Goal: Transaction & Acquisition: Purchase product/service

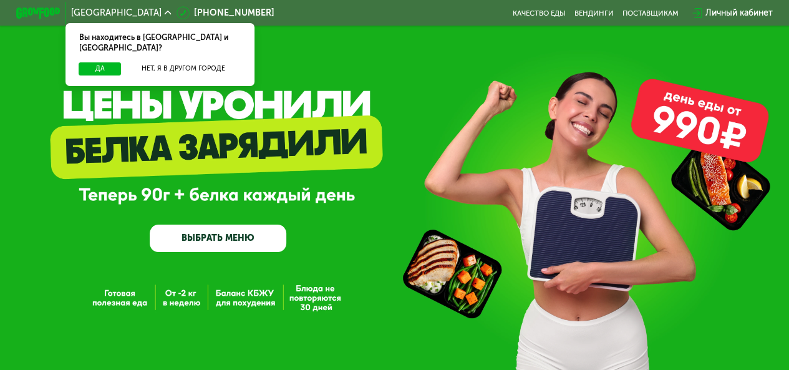
click at [101, 50] on div "Вы находитесь в [GEOGRAPHIC_DATA] и [GEOGRAPHIC_DATA]?" at bounding box center [159, 42] width 188 height 39
click at [104, 62] on button "Да" at bounding box center [100, 68] width 42 height 13
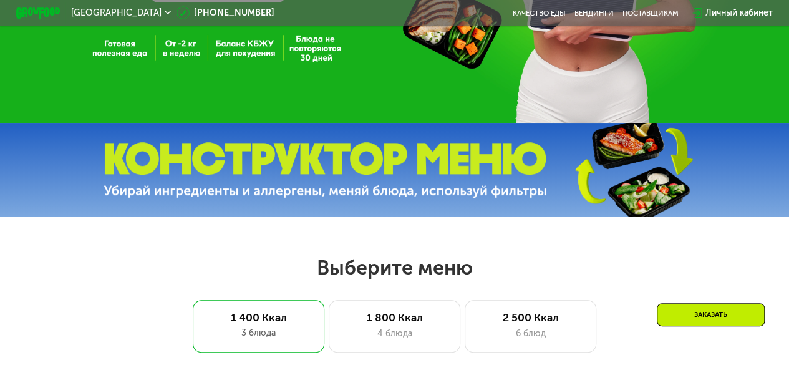
scroll to position [312, 0]
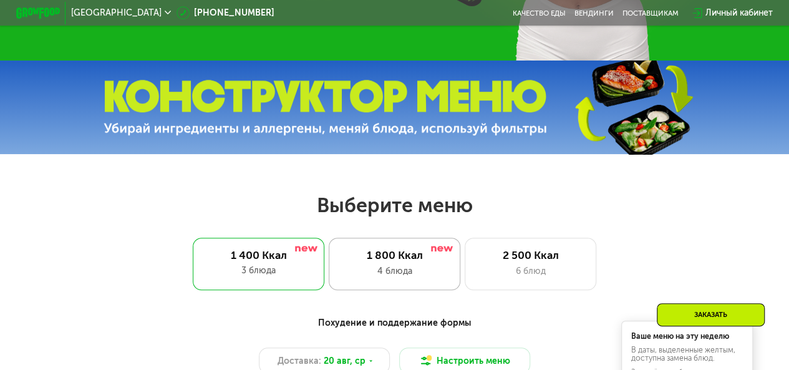
click at [405, 277] on div "4 блюда" at bounding box center [394, 270] width 108 height 13
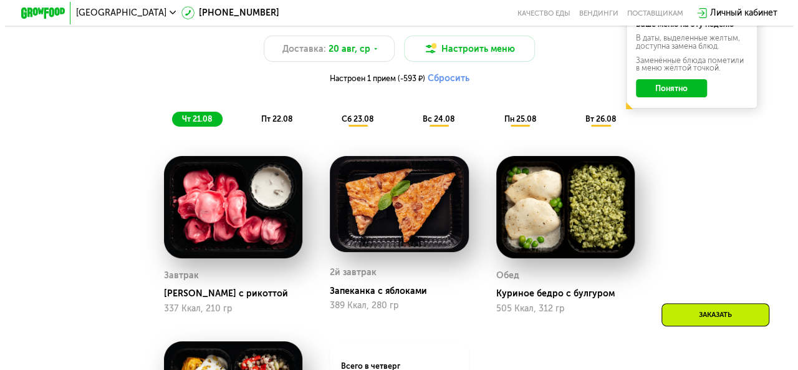
scroll to position [561, 0]
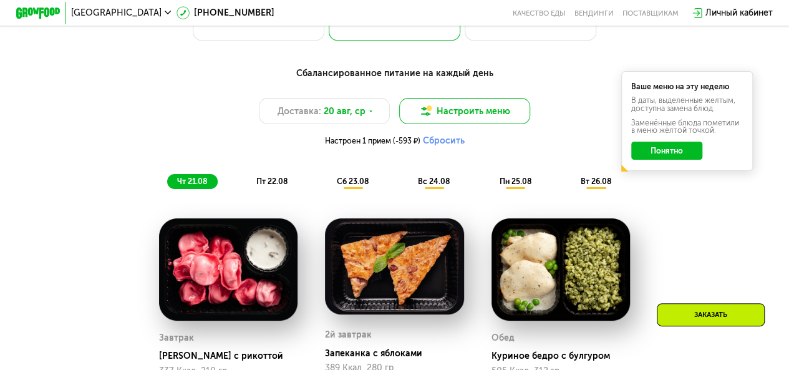
click at [455, 117] on button "Настроить меню" at bounding box center [465, 111] width 132 height 26
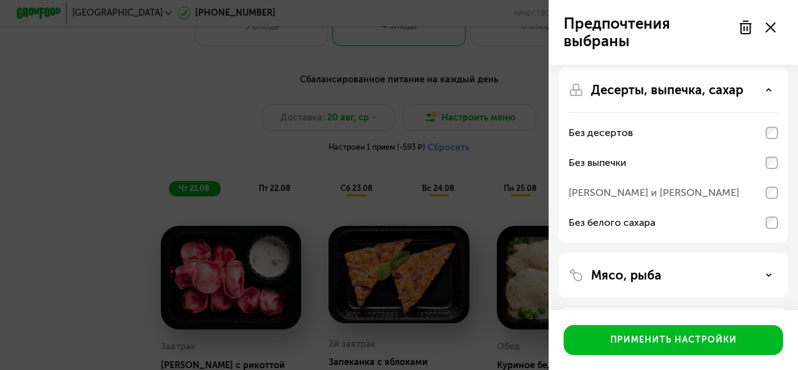
scroll to position [0, 0]
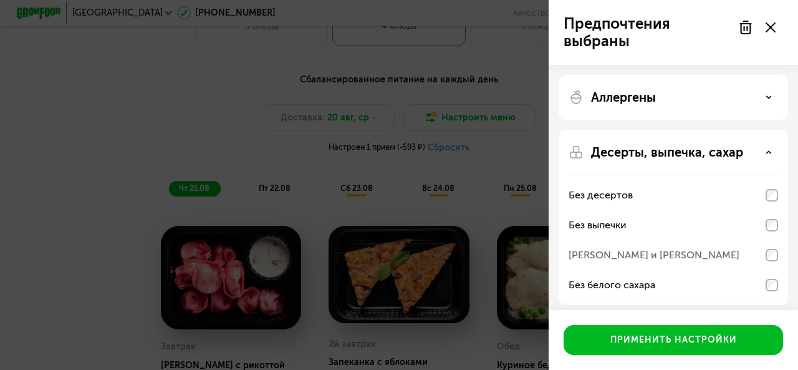
click at [766, 98] on icon at bounding box center [769, 97] width 6 height 6
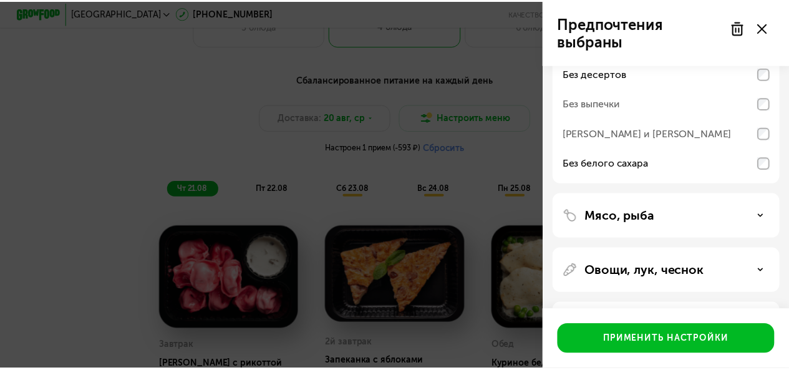
scroll to position [362, 0]
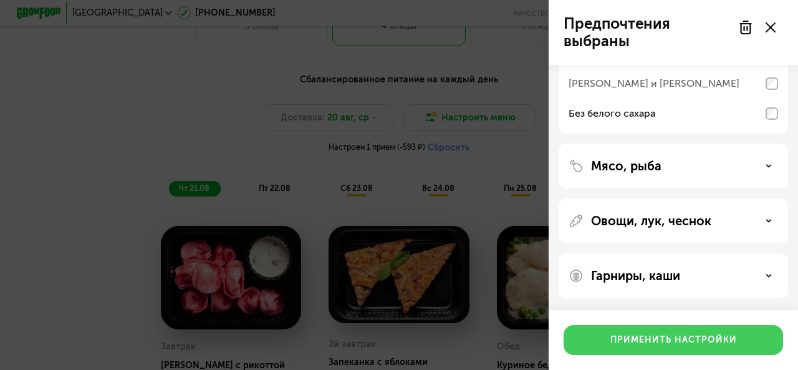
click at [678, 342] on div "Применить настройки" at bounding box center [673, 340] width 127 height 12
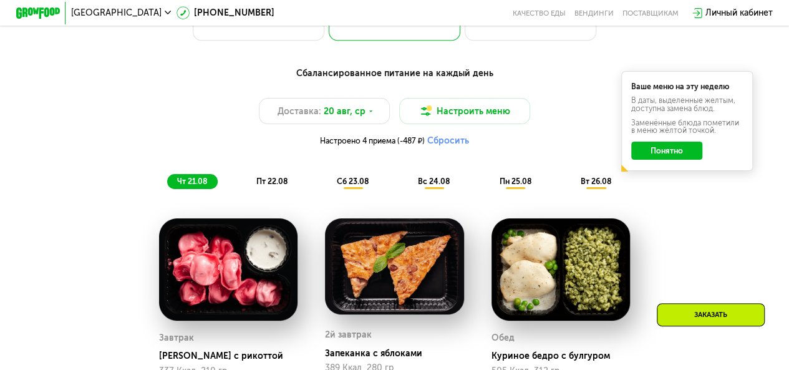
click at [676, 151] on button "Понятно" at bounding box center [666, 150] width 70 height 17
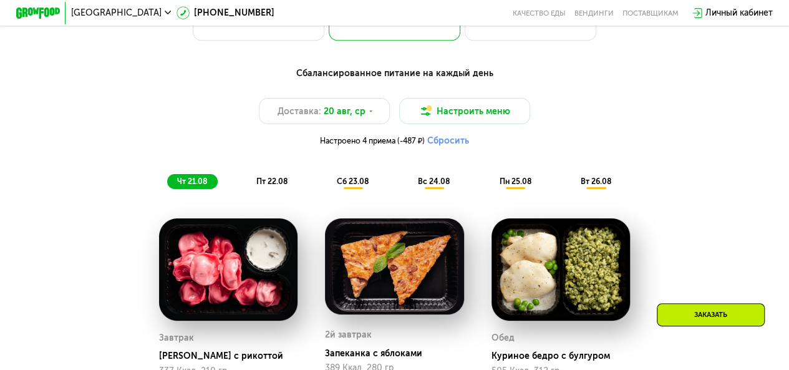
scroll to position [623, 0]
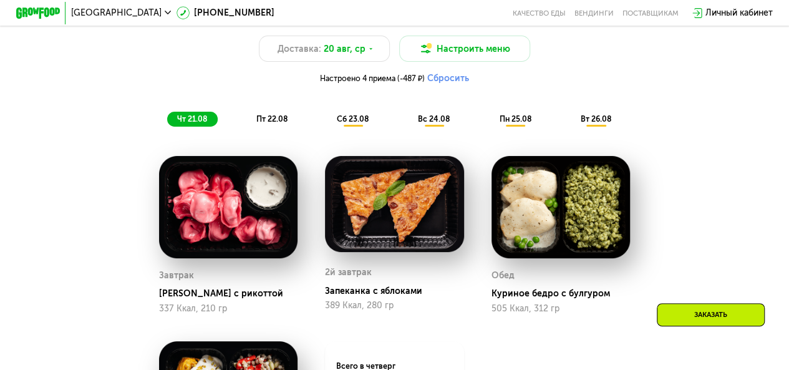
click at [390, 241] on img at bounding box center [394, 204] width 139 height 97
click at [422, 219] on img at bounding box center [394, 204] width 139 height 97
click at [373, 297] on div "Запеканка с яблоками" at bounding box center [399, 291] width 148 height 11
click at [362, 310] on div "389 Ккал, 280 гр" at bounding box center [394, 305] width 139 height 10
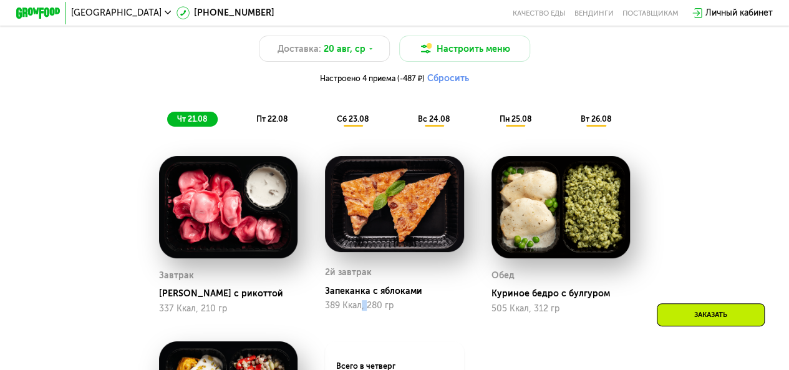
click at [383, 181] on img at bounding box center [394, 204] width 139 height 97
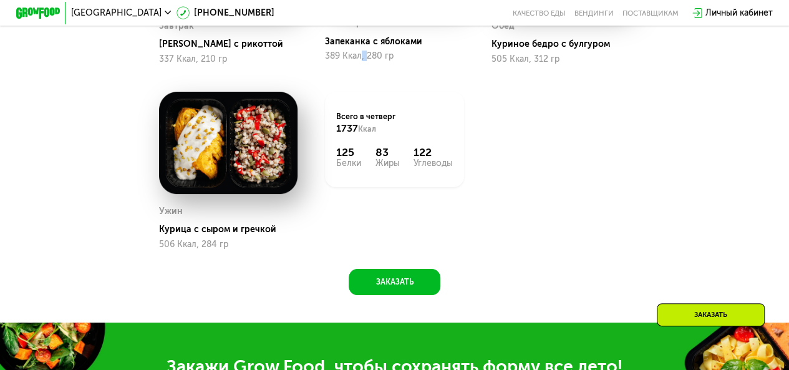
scroll to position [686, 0]
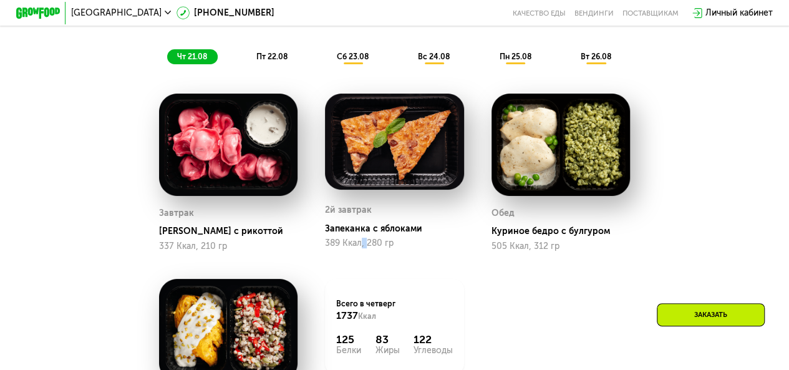
click at [385, 184] on img at bounding box center [394, 142] width 139 height 97
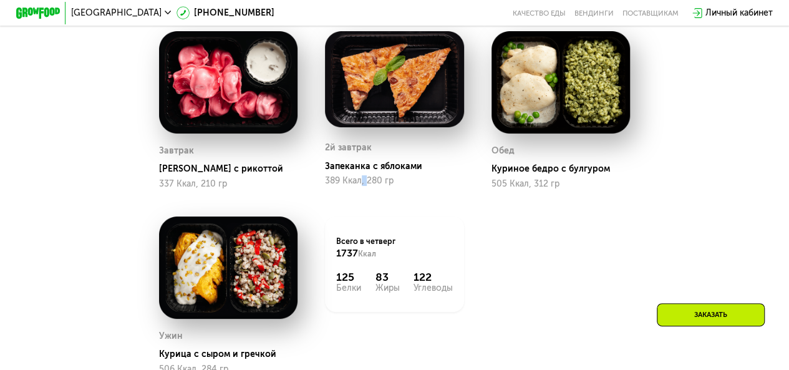
scroll to position [623, 0]
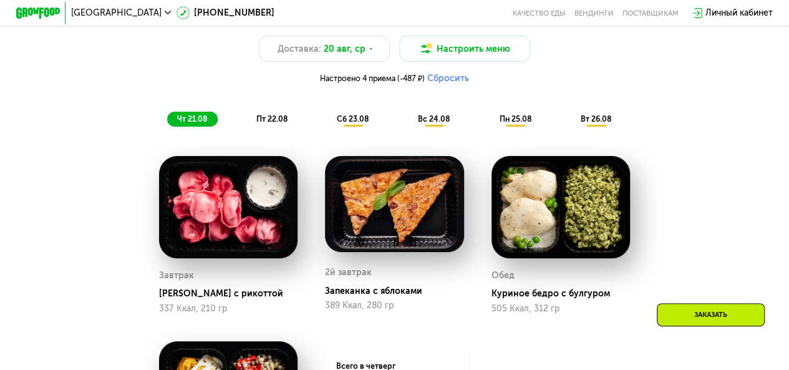
click at [360, 123] on span "сб 23.08" at bounding box center [353, 118] width 32 height 9
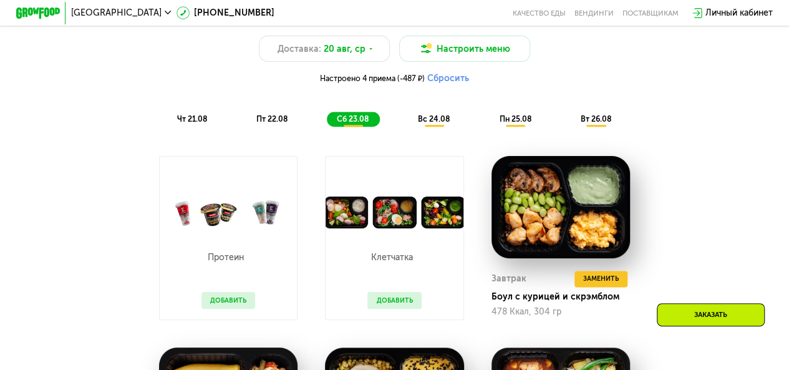
scroll to position [810, 0]
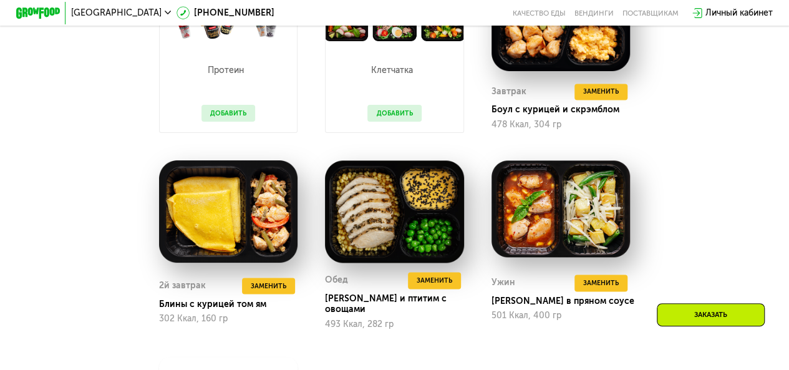
click at [406, 132] on div "Клетчатка Добавить" at bounding box center [394, 86] width 75 height 91
click at [406, 121] on button "Добавить" at bounding box center [394, 113] width 54 height 16
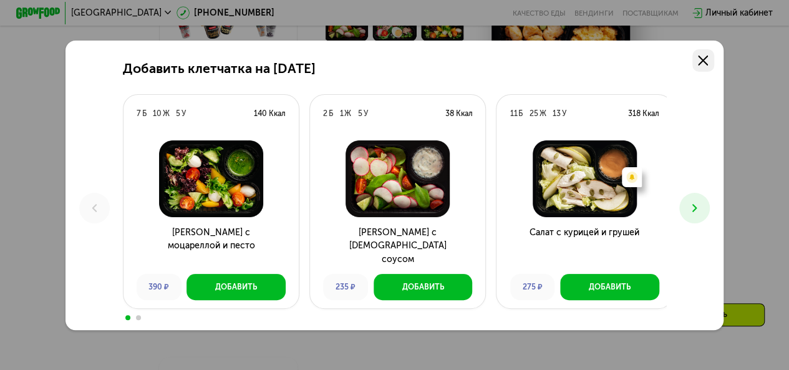
click at [701, 57] on icon at bounding box center [703, 60] width 10 height 10
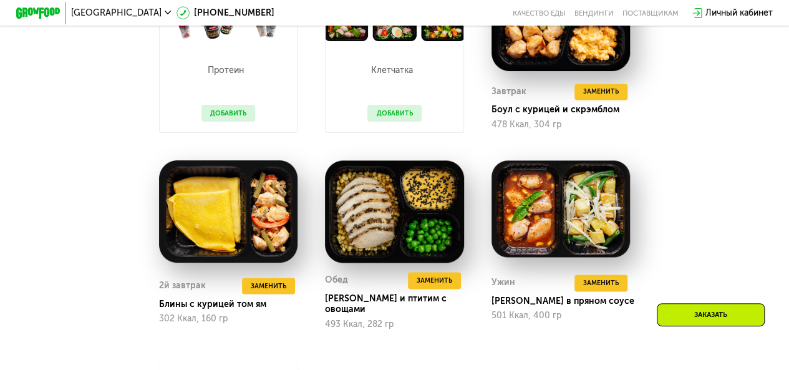
scroll to position [748, 0]
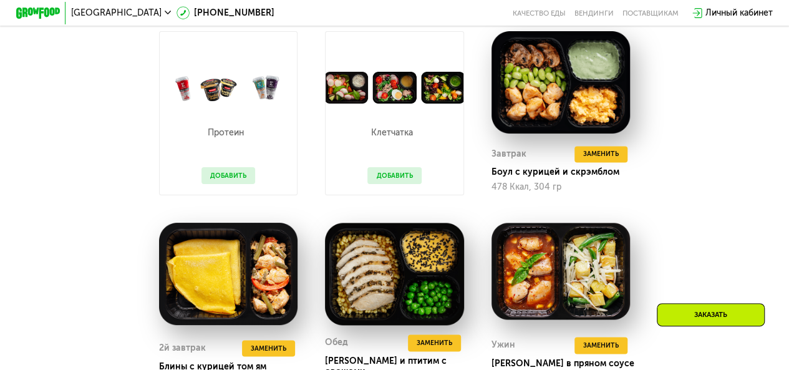
click at [229, 183] on button "Добавить" at bounding box center [228, 175] width 54 height 16
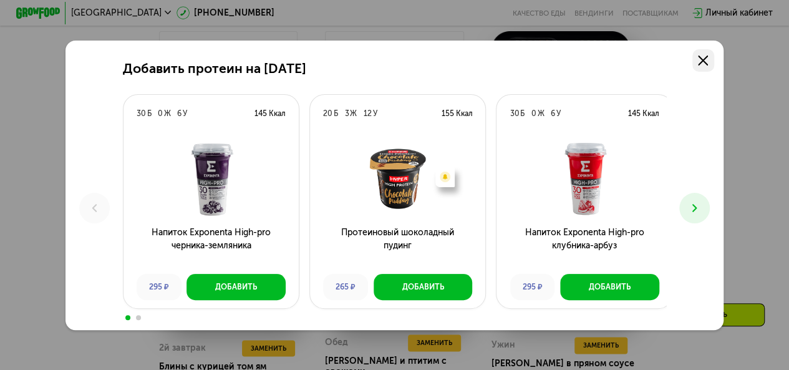
click at [706, 57] on icon at bounding box center [703, 60] width 10 height 10
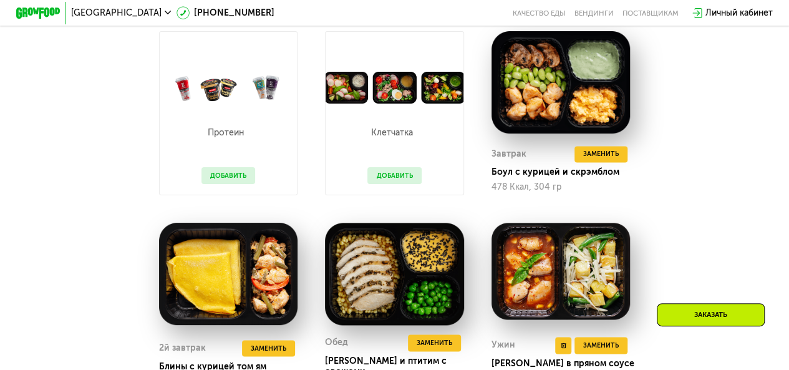
scroll to position [561, 0]
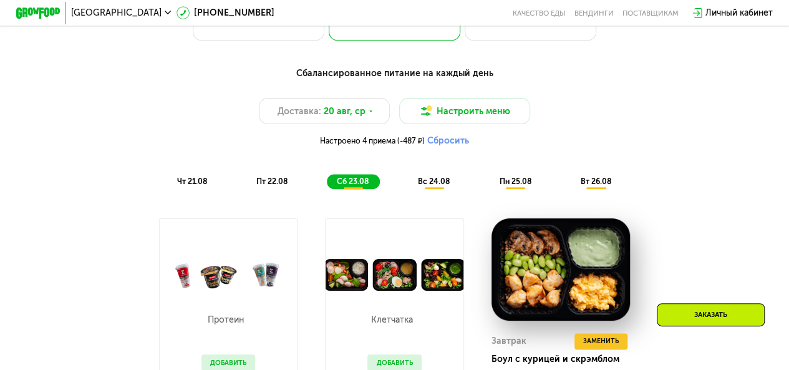
click at [431, 186] on span "вс 24.08" at bounding box center [434, 180] width 32 height 9
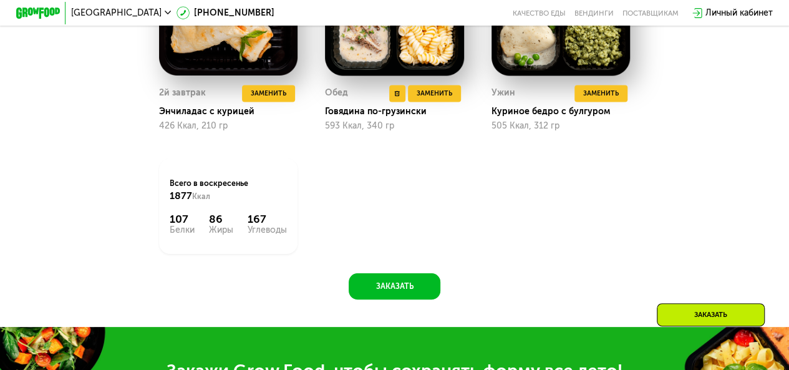
scroll to position [873, 0]
